Goal: Find specific page/section: Find specific page/section

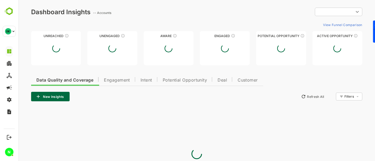
type input "**********"
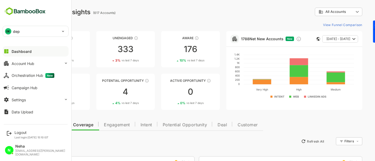
click at [41, 33] on div "DE dep" at bounding box center [32, 31] width 59 height 11
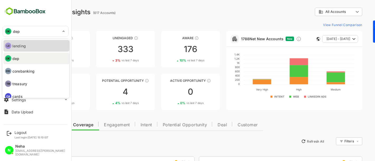
click at [28, 48] on li "LE lending" at bounding box center [36, 46] width 66 height 12
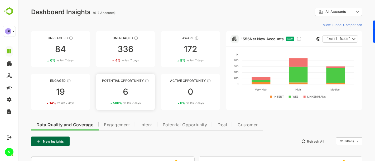
scroll to position [19, 0]
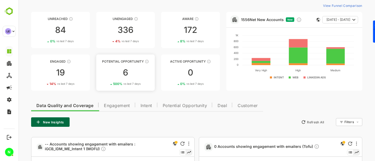
click at [123, 71] on div "6" at bounding box center [125, 73] width 59 height 8
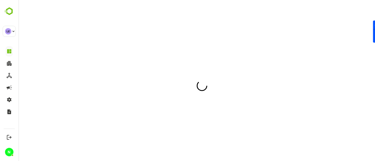
scroll to position [0, 0]
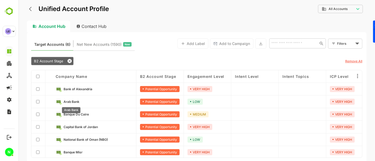
click at [70, 102] on span "Arab Bank" at bounding box center [71, 102] width 16 height 4
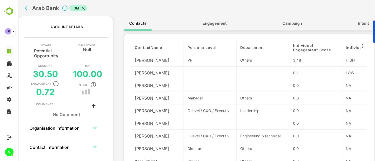
click at [218, 24] on span "Engagement" at bounding box center [214, 23] width 24 height 7
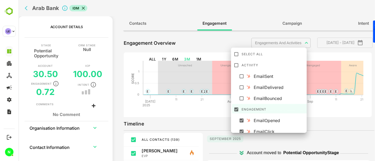
click at [260, 45] on body "**********" at bounding box center [196, 80] width 356 height 161
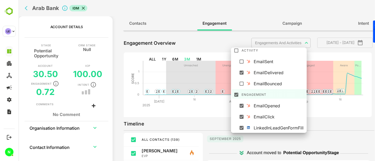
click at [218, 41] on div at bounding box center [196, 80] width 356 height 161
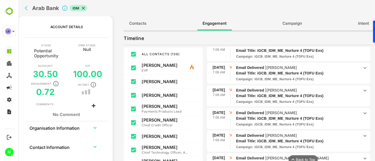
scroll to position [1415, 0]
